Goal: Check status: Check status

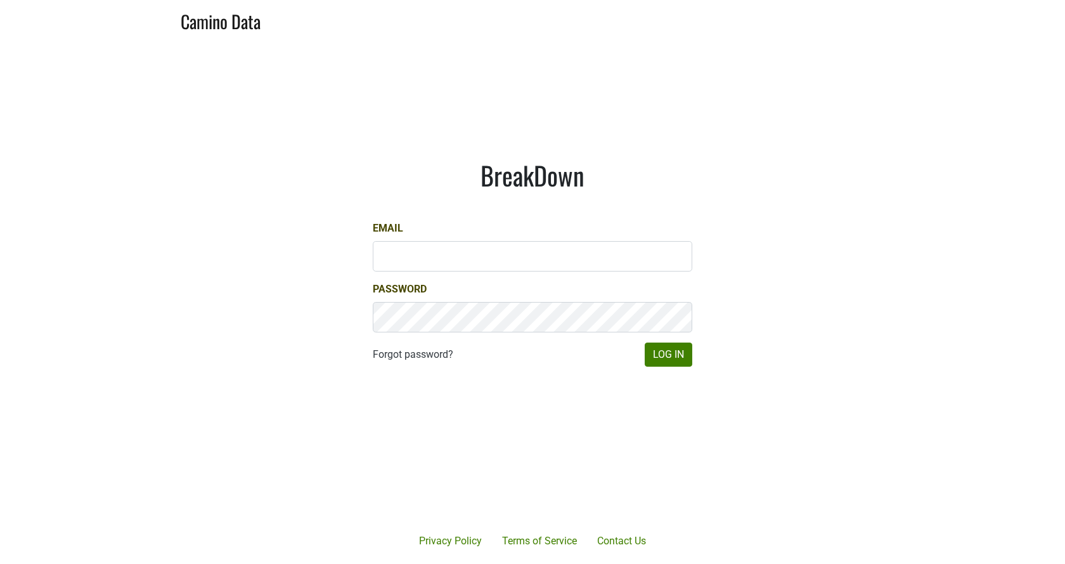
type input "[EMAIL_ADDRESS][DOMAIN_NAME]"
click at [659, 354] on button "Log In" at bounding box center [669, 354] width 48 height 24
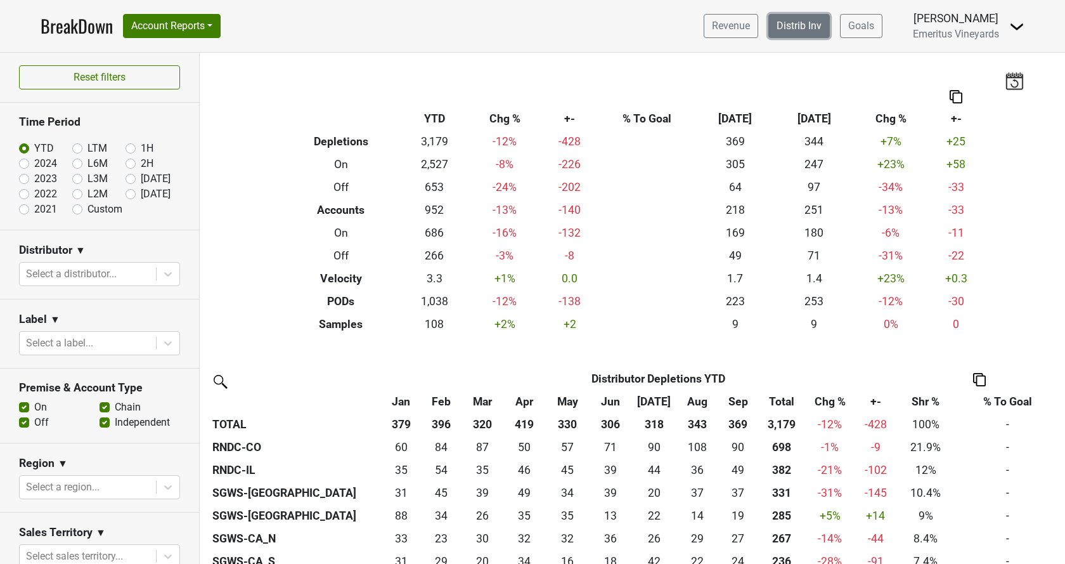
click at [790, 25] on link "Distrib Inv" at bounding box center [798, 26] width 61 height 24
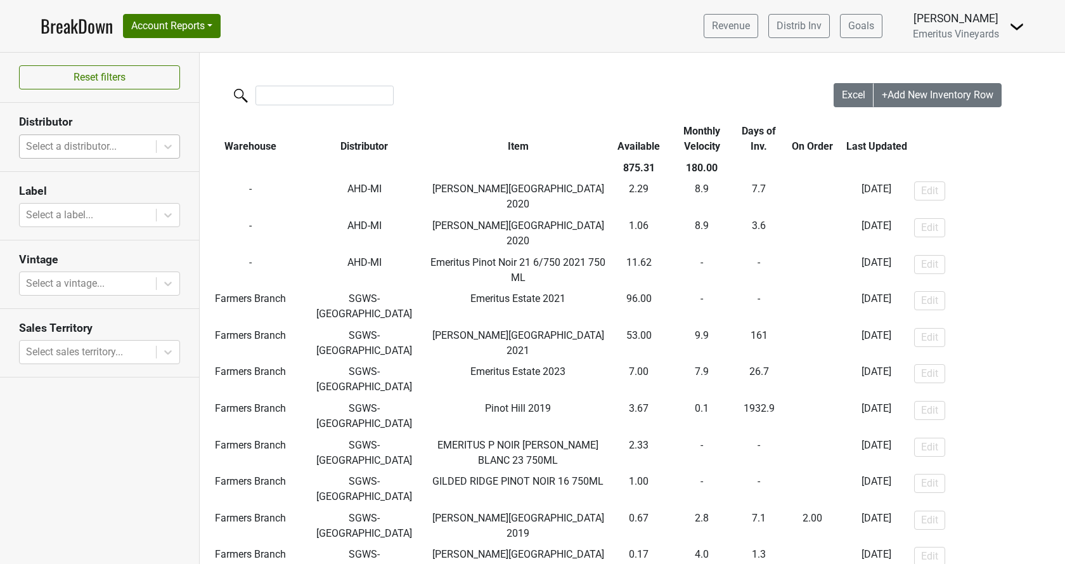
click at [113, 145] on div at bounding box center [88, 147] width 124 height 18
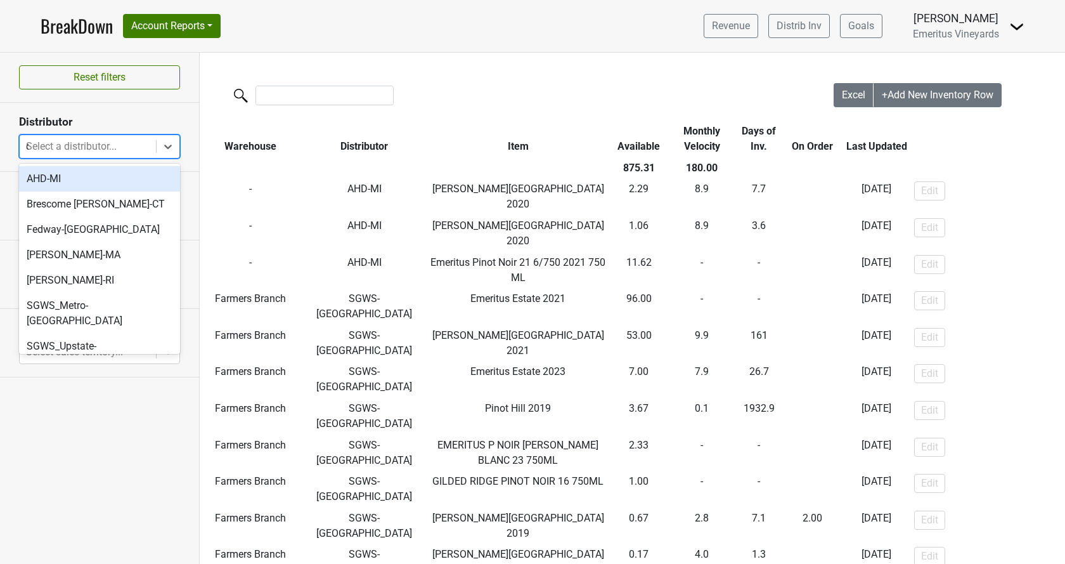
type input "ca"
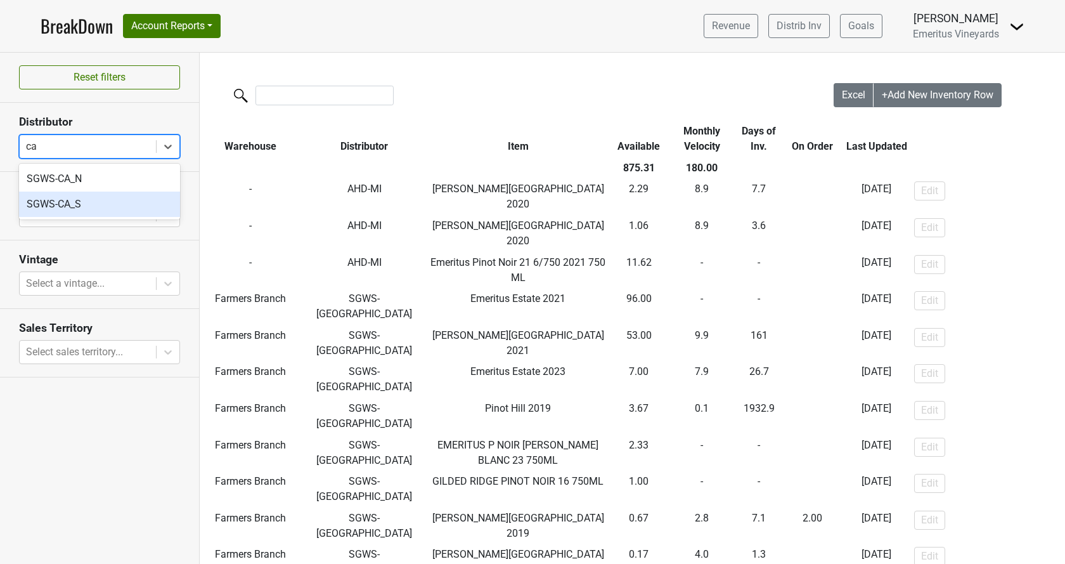
click at [136, 209] on div "SGWS-CA_S" at bounding box center [99, 203] width 161 height 25
